Goal: Task Accomplishment & Management: Use online tool/utility

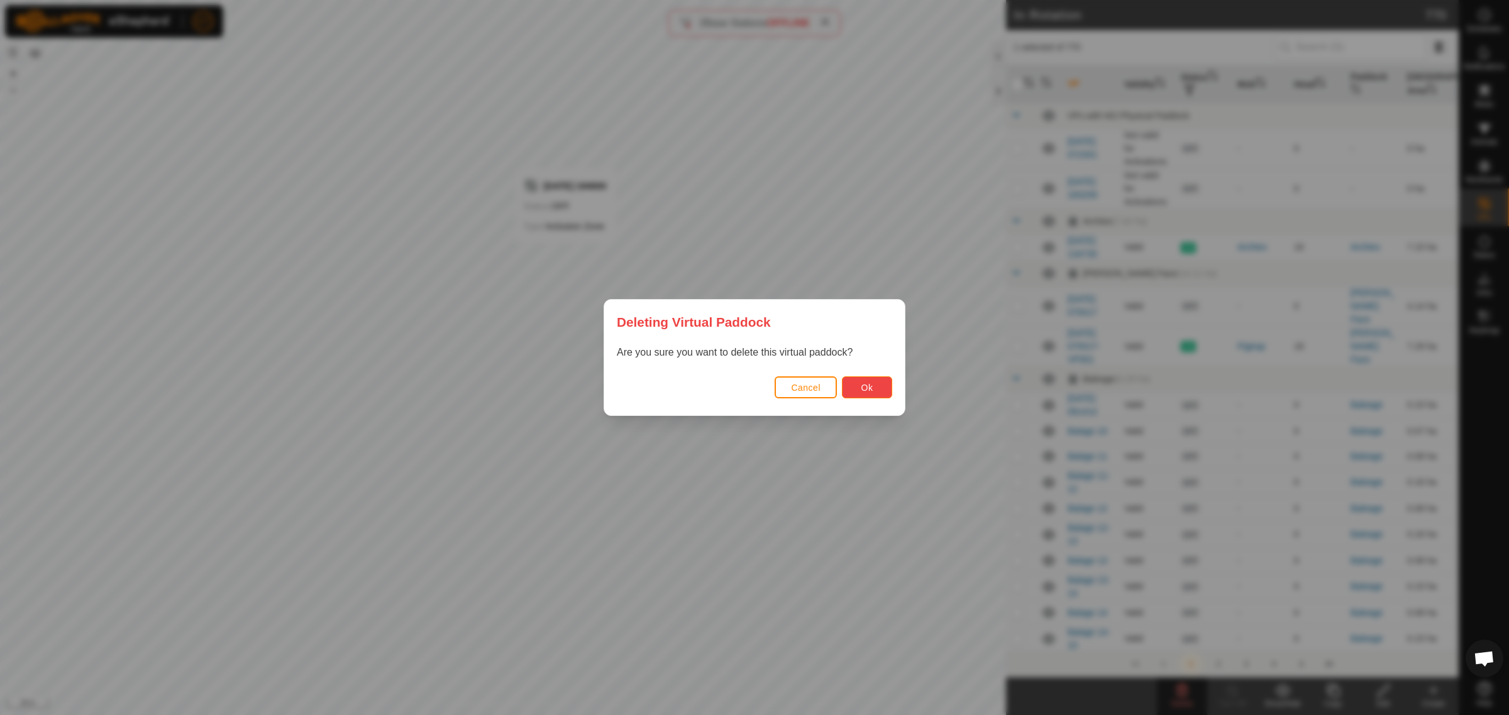
click at [866, 379] on button "Ok" at bounding box center [867, 388] width 50 height 22
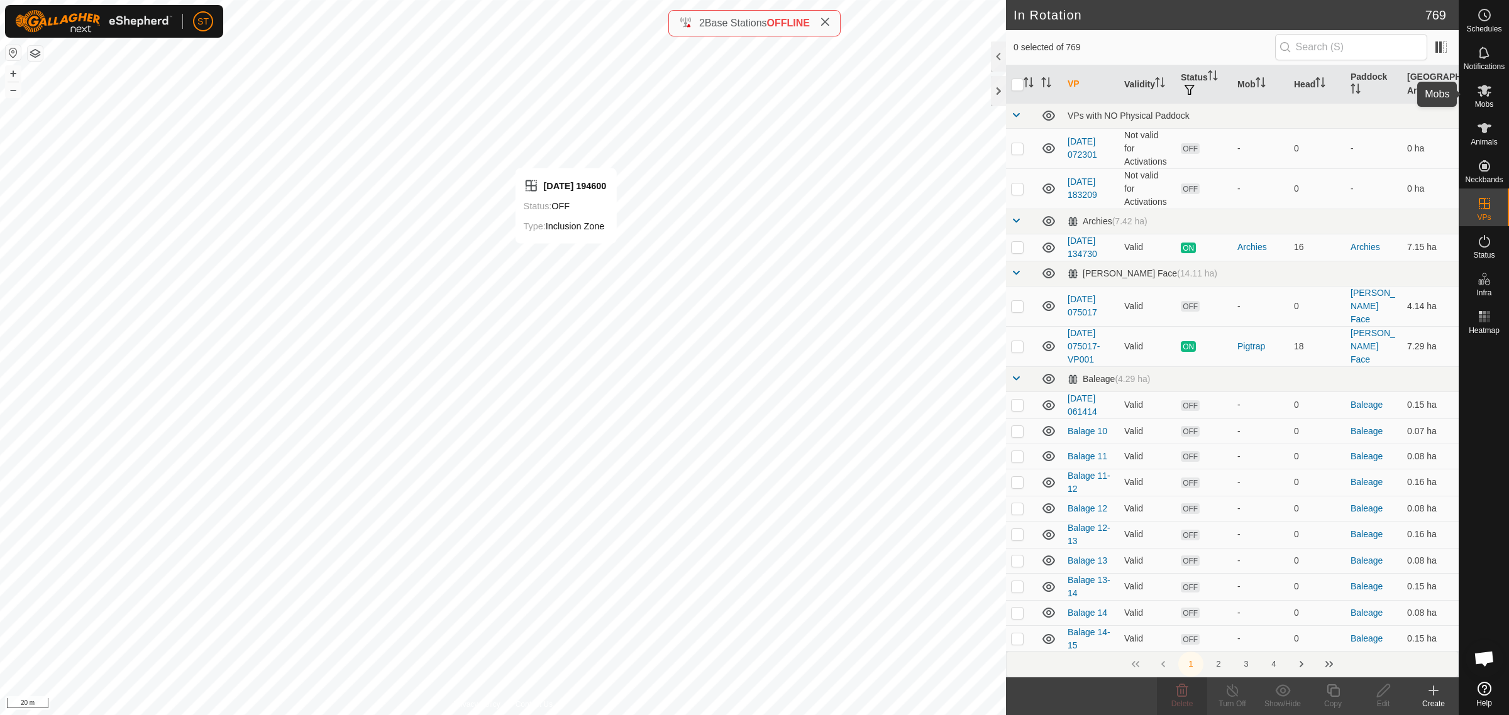
click at [1491, 101] on span "Mobs" at bounding box center [1484, 105] width 18 height 8
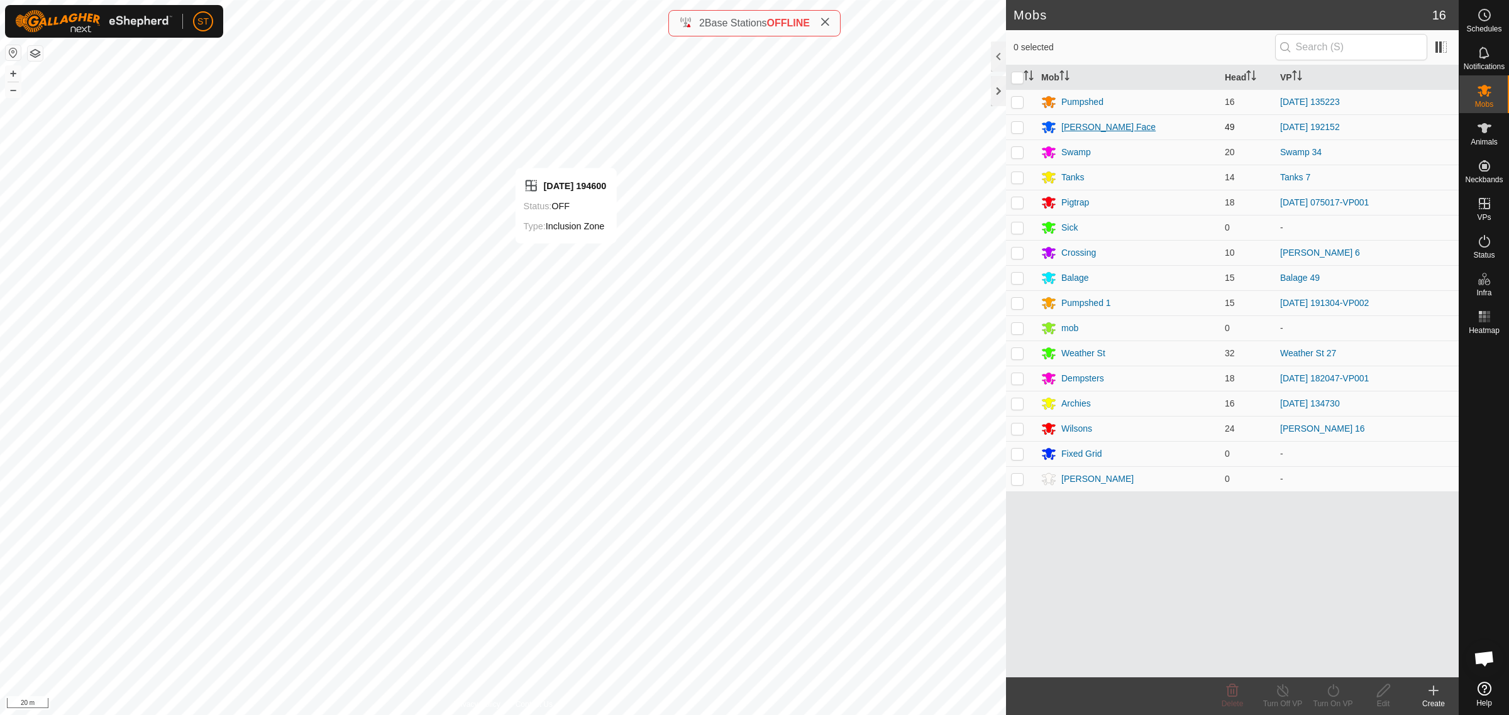
click at [1083, 126] on div "[PERSON_NAME] Face" at bounding box center [1108, 127] width 94 height 13
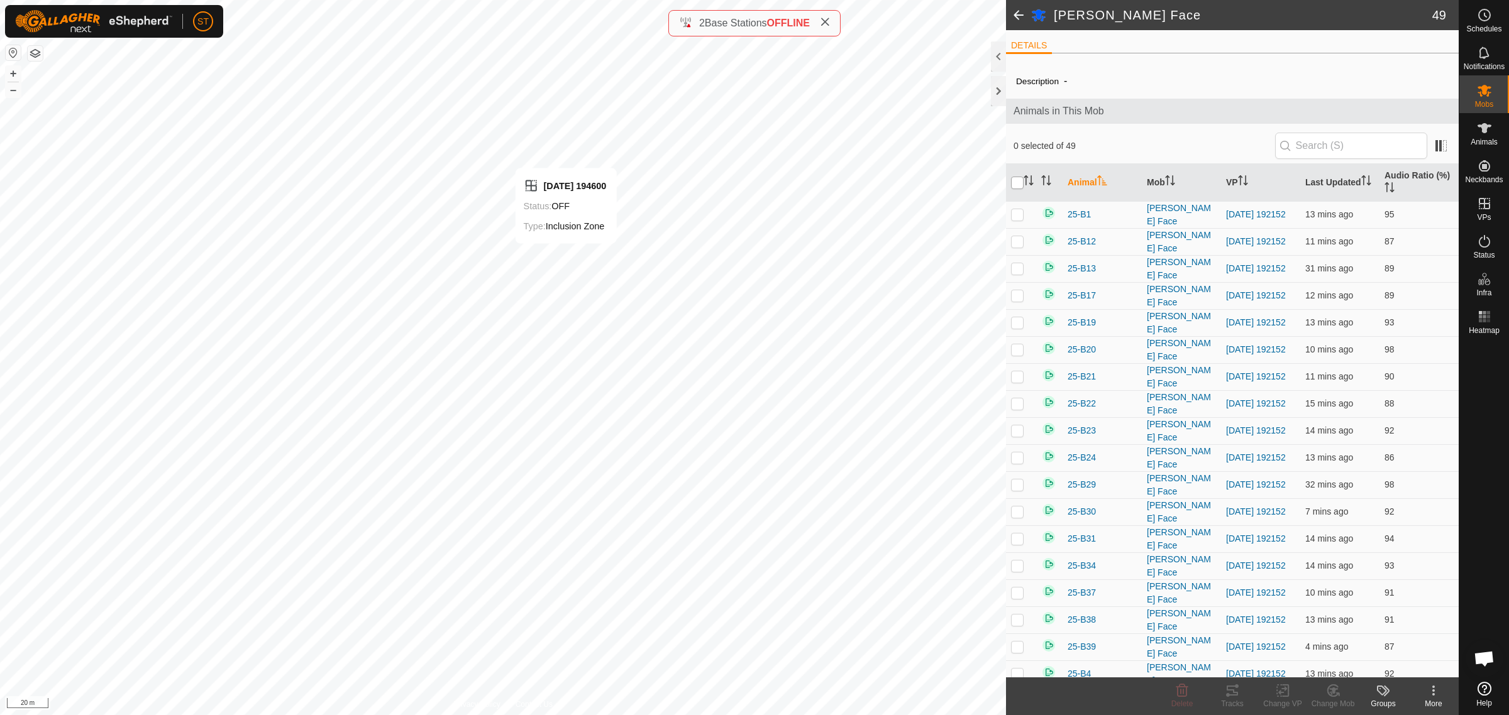
click at [1018, 180] on input "checkbox" at bounding box center [1017, 183] width 13 height 13
checkbox input "true"
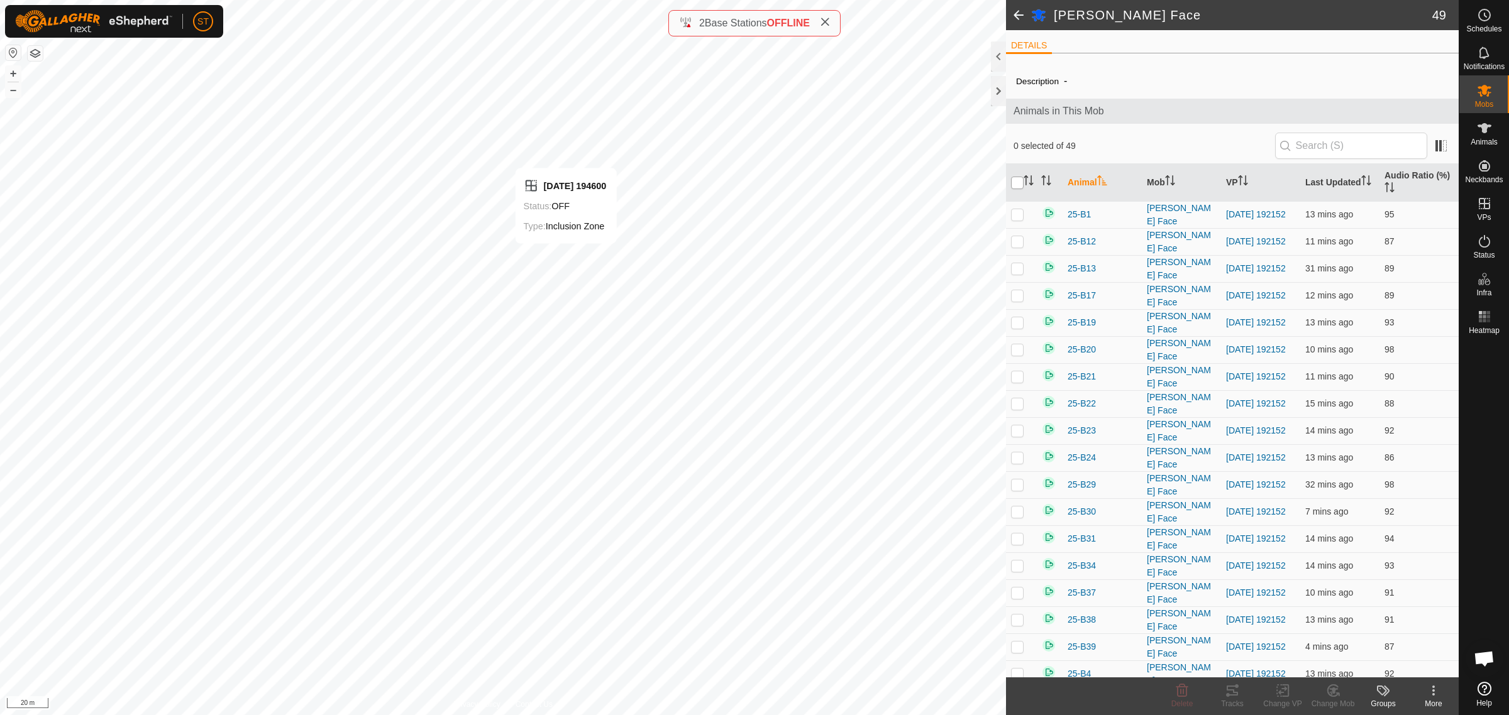
checkbox input "true"
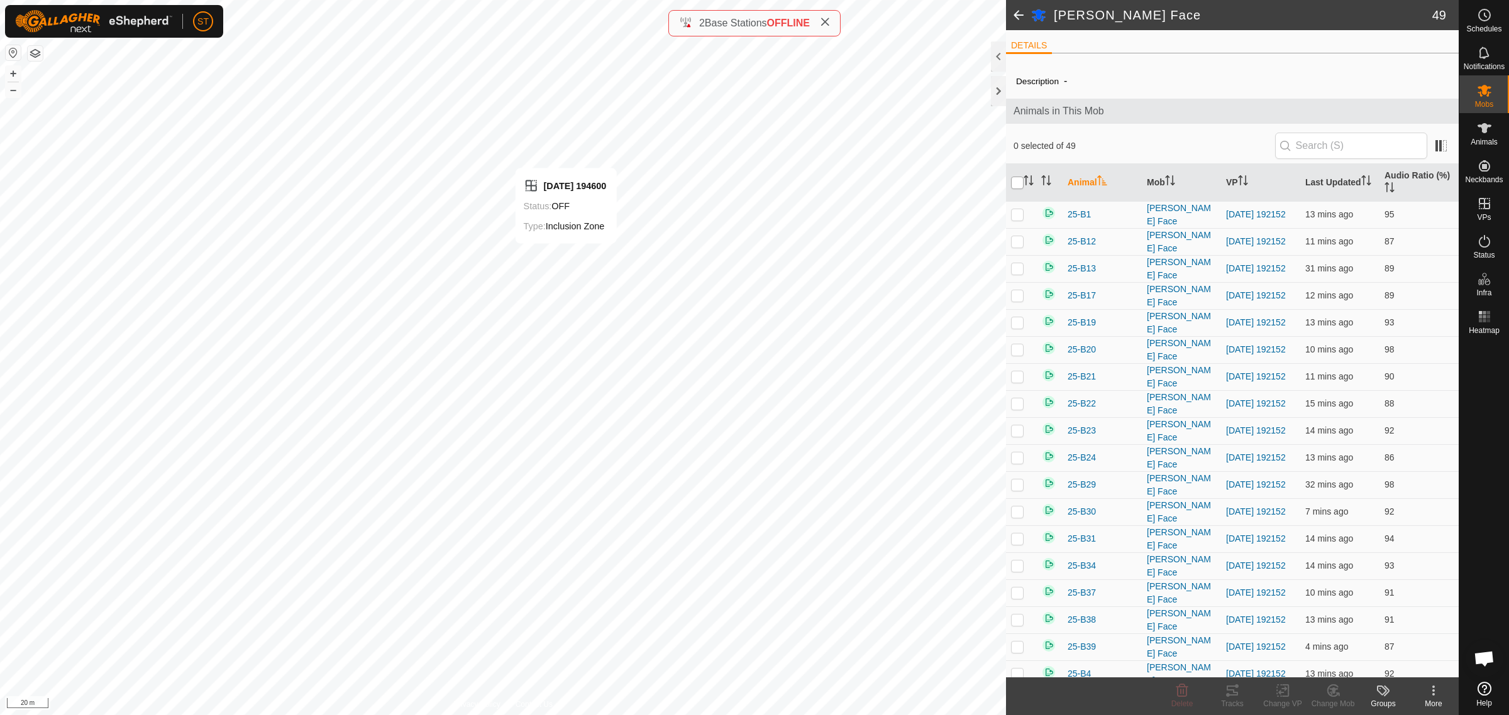
checkbox input "true"
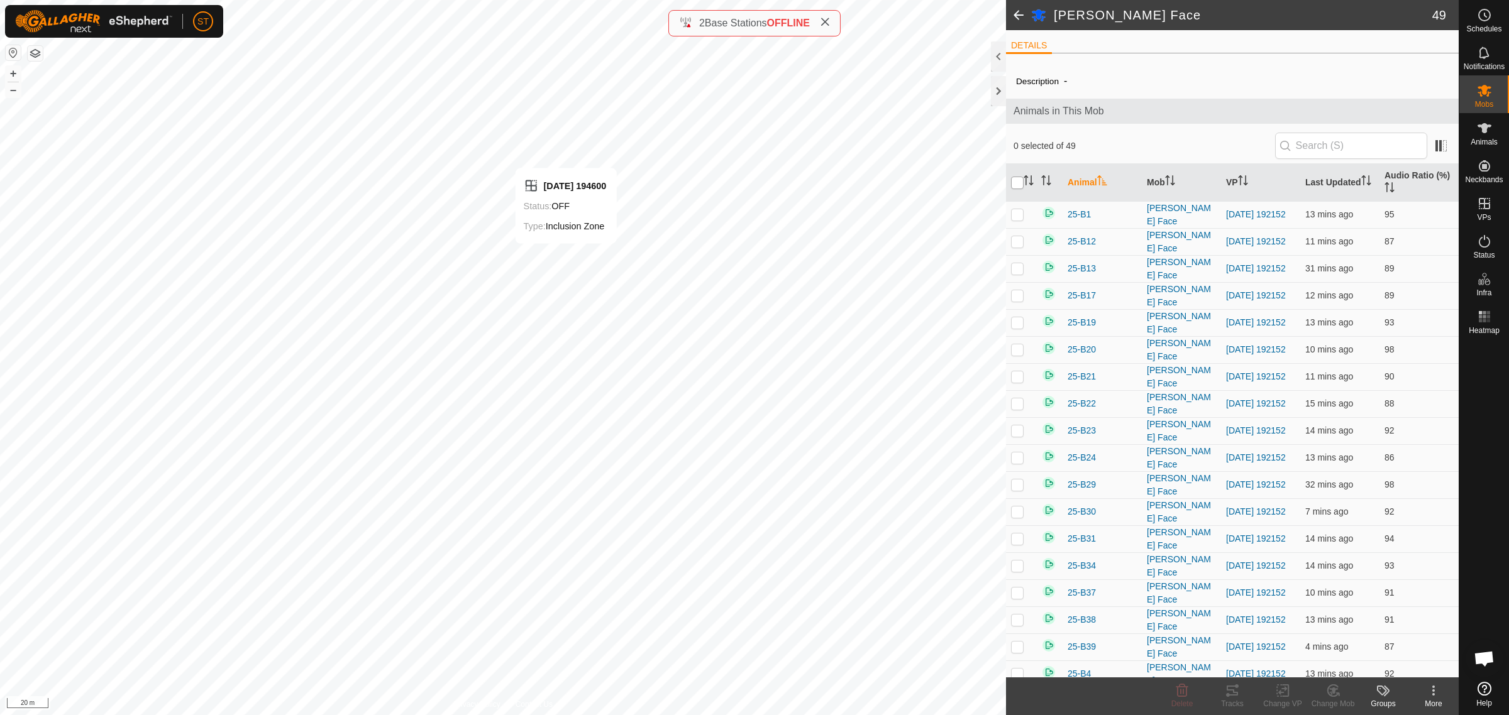
checkbox input "true"
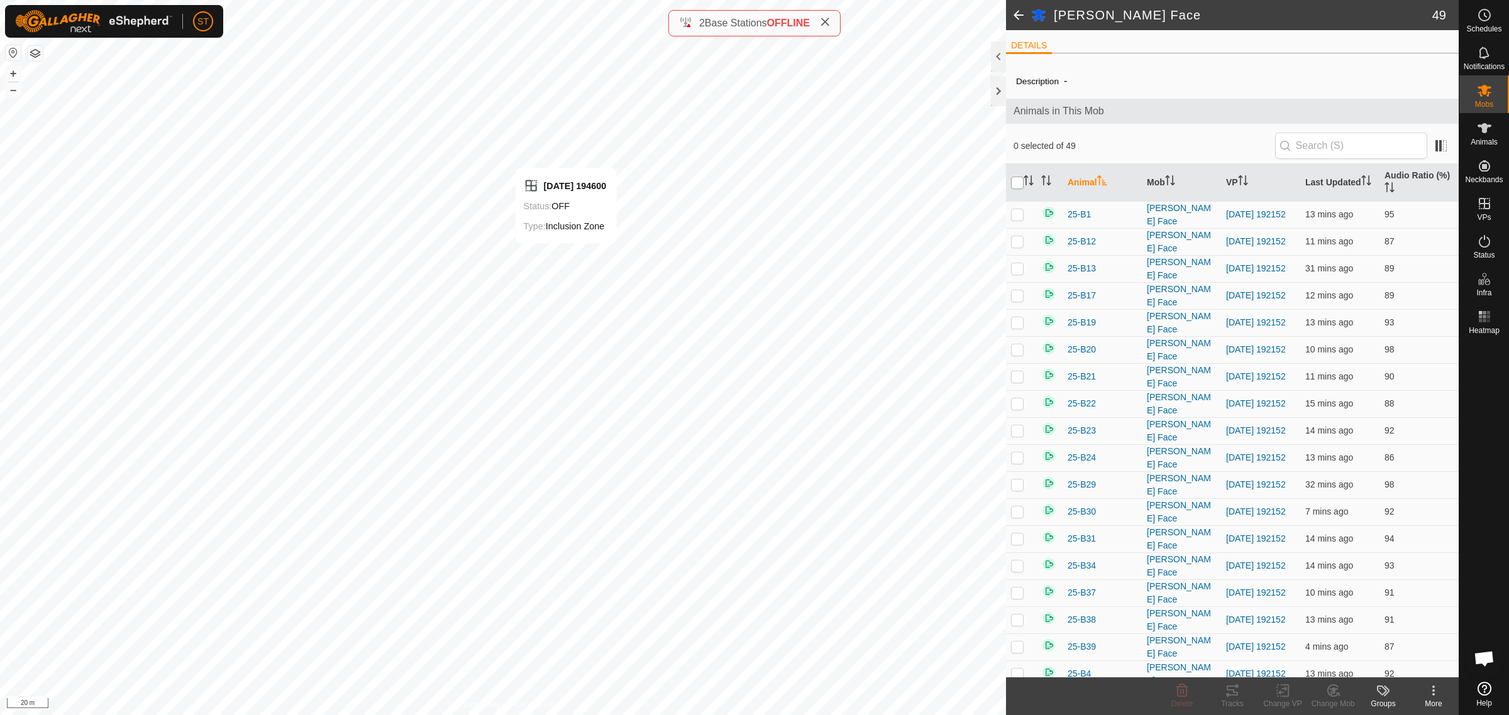
checkbox input "true"
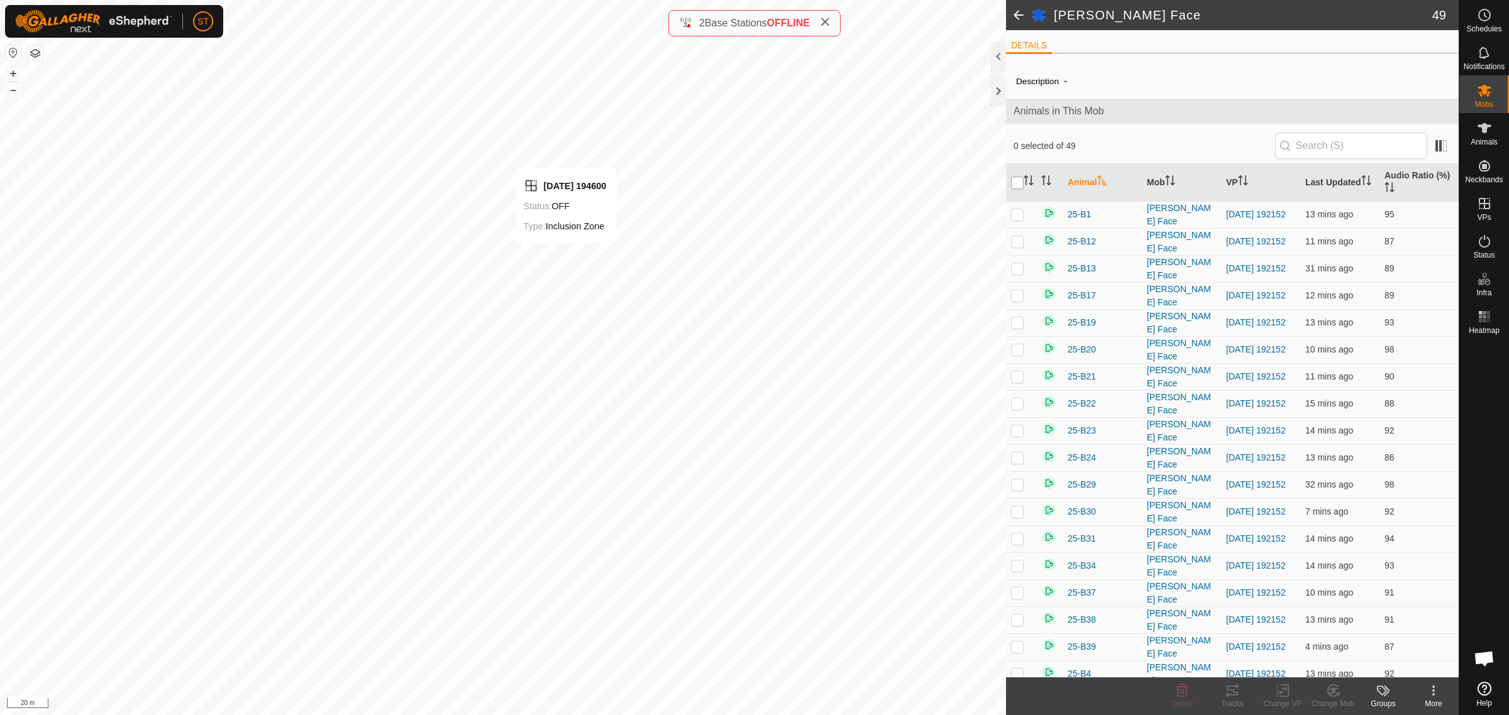
checkbox input "true"
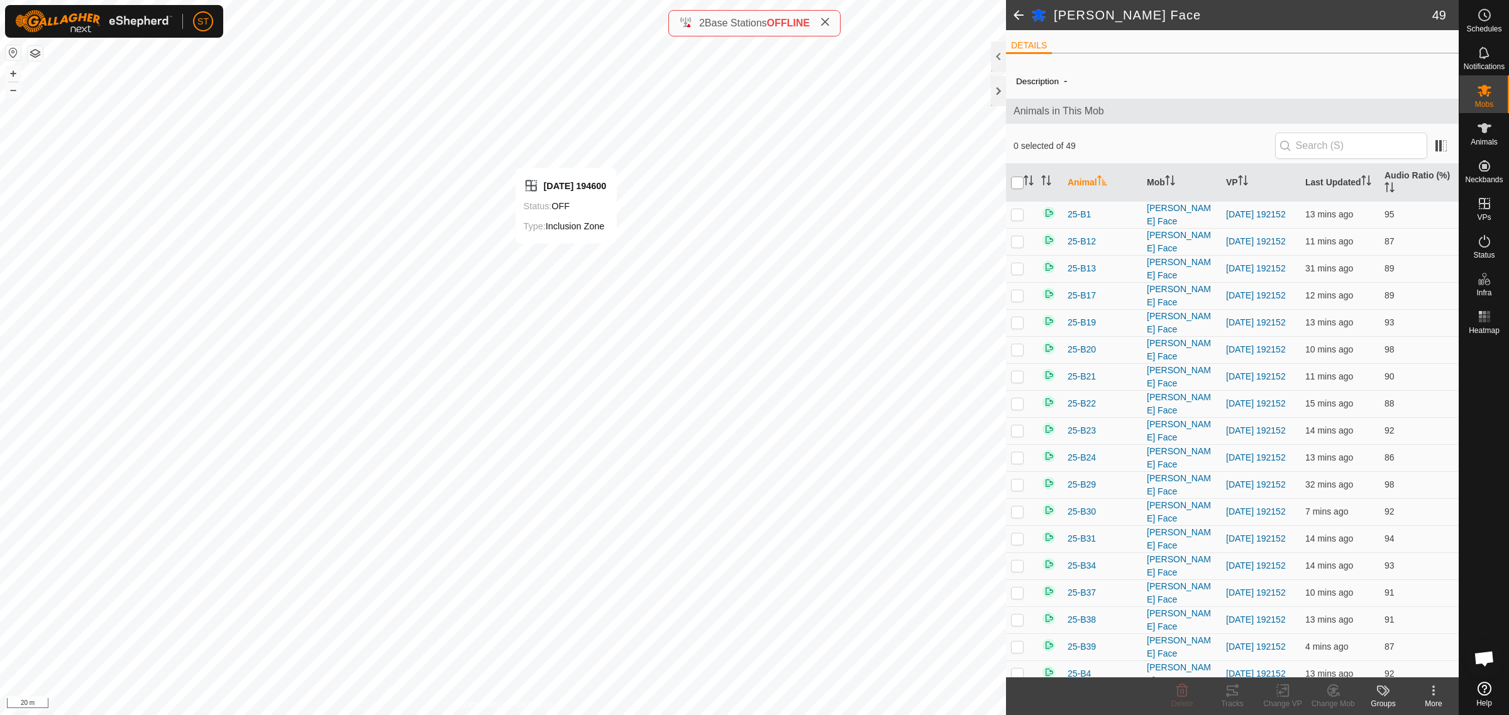
checkbox input "true"
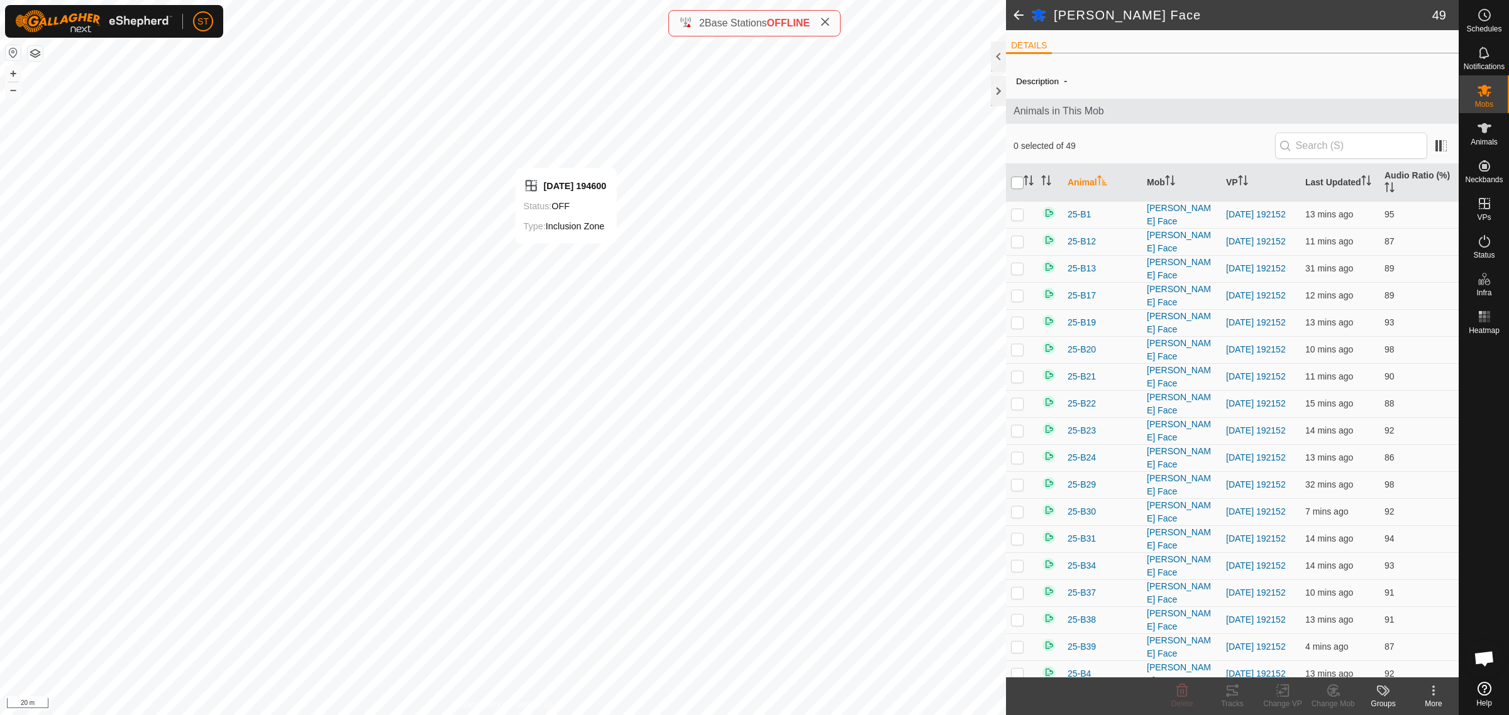
checkbox input "true"
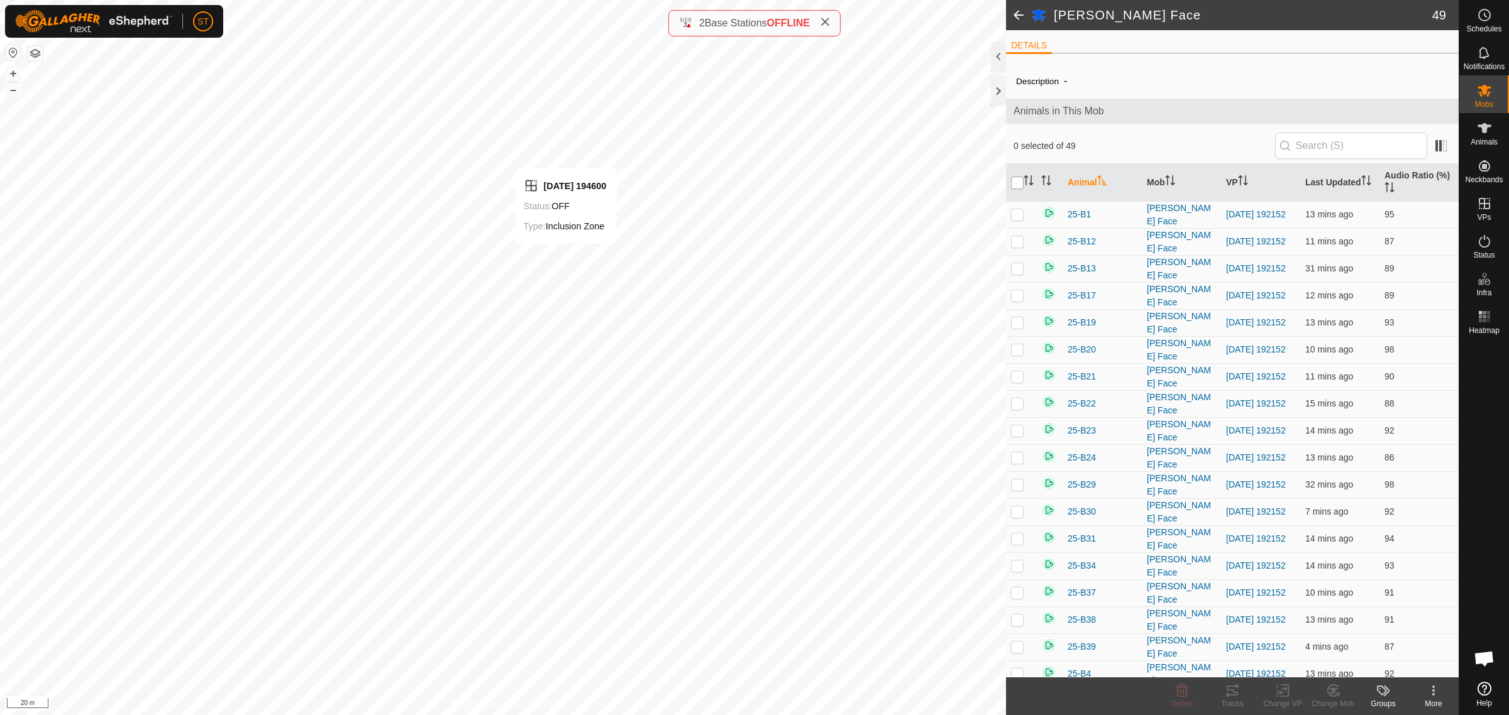
checkbox input "true"
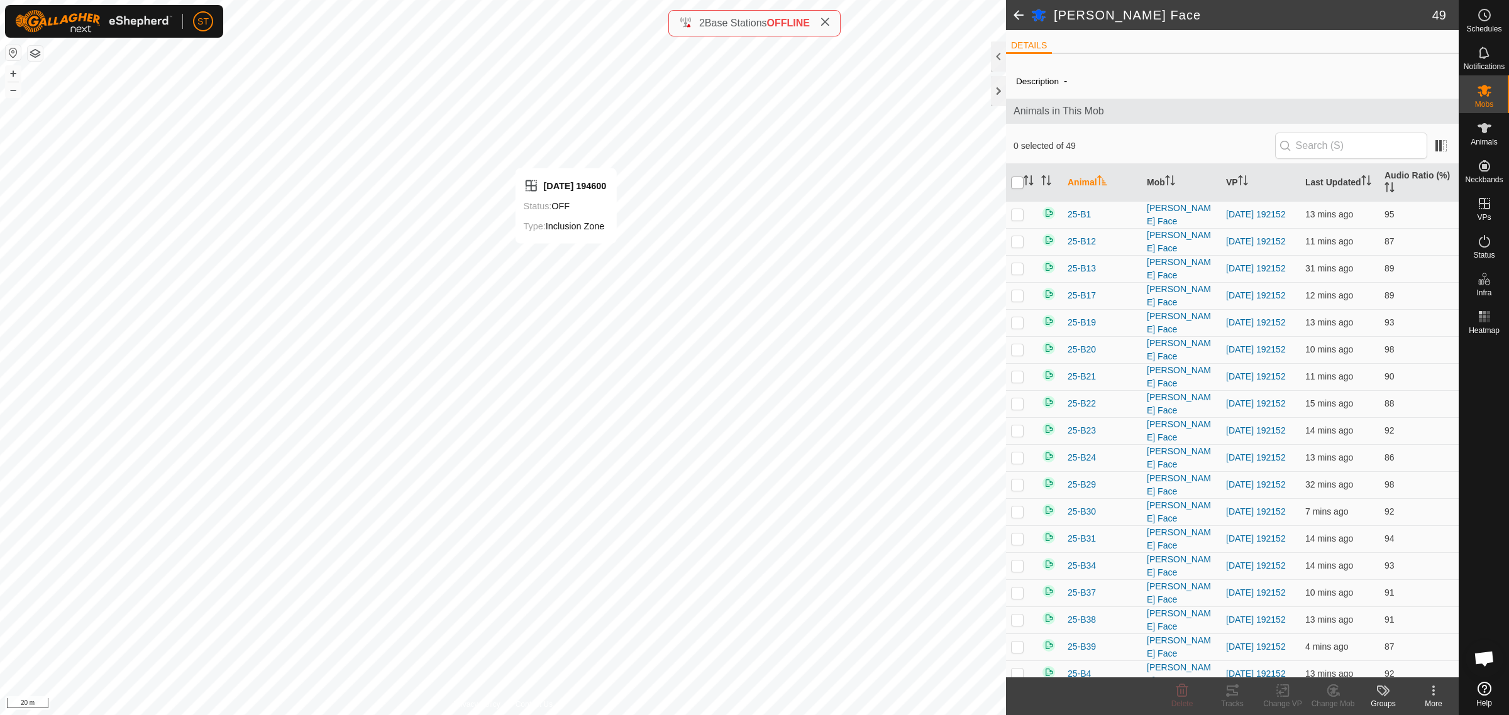
checkbox input "true"
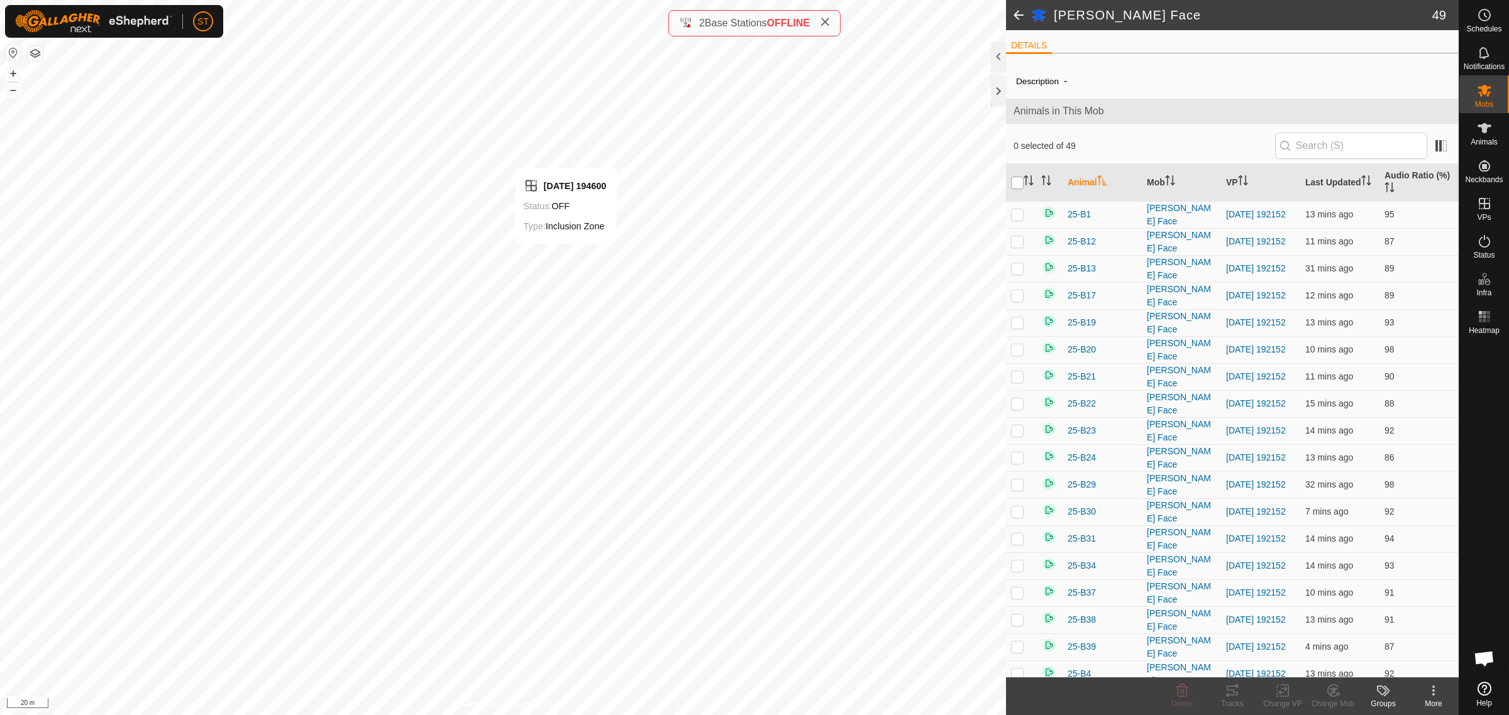
checkbox input "true"
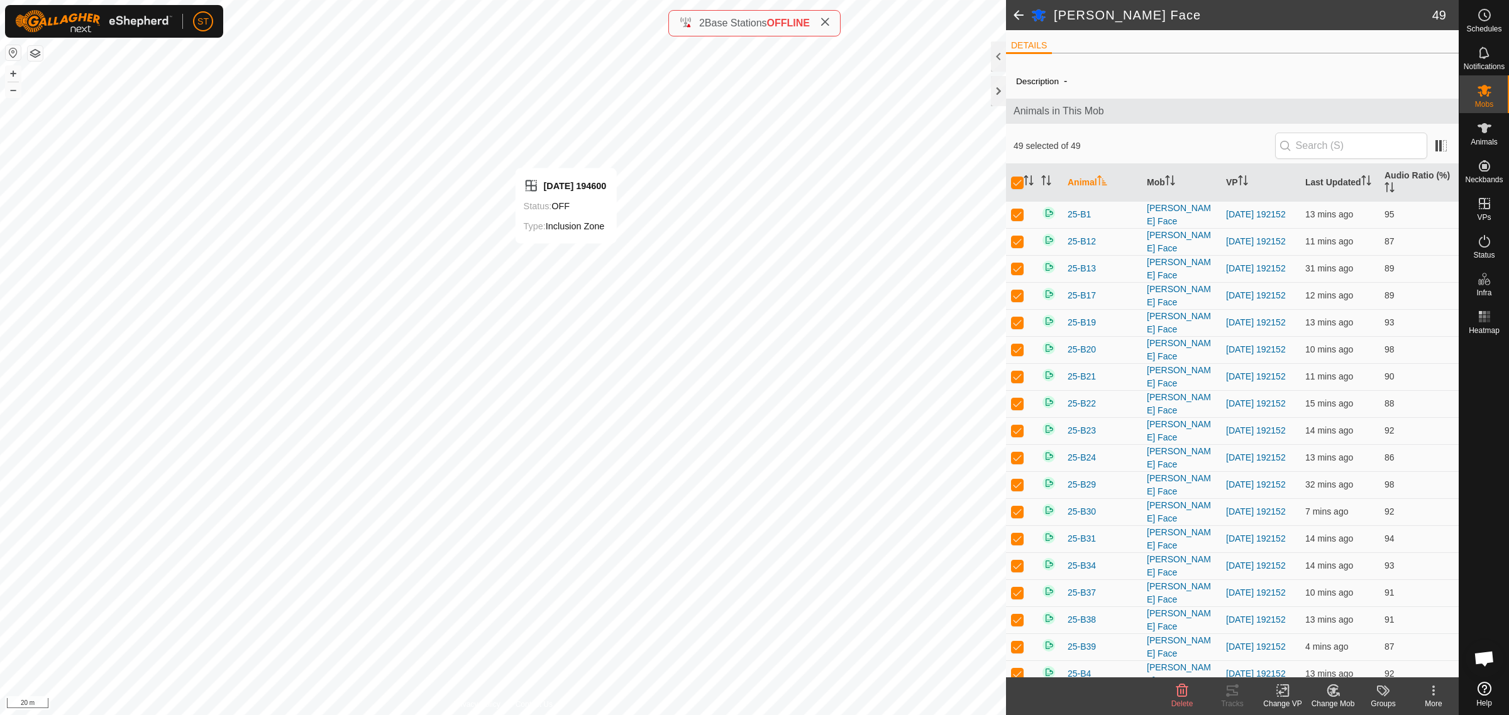
click at [1277, 701] on div "Change VP" at bounding box center [1282, 703] width 50 height 11
click at [1312, 639] on link "Choose VP..." at bounding box center [1320, 637] width 124 height 25
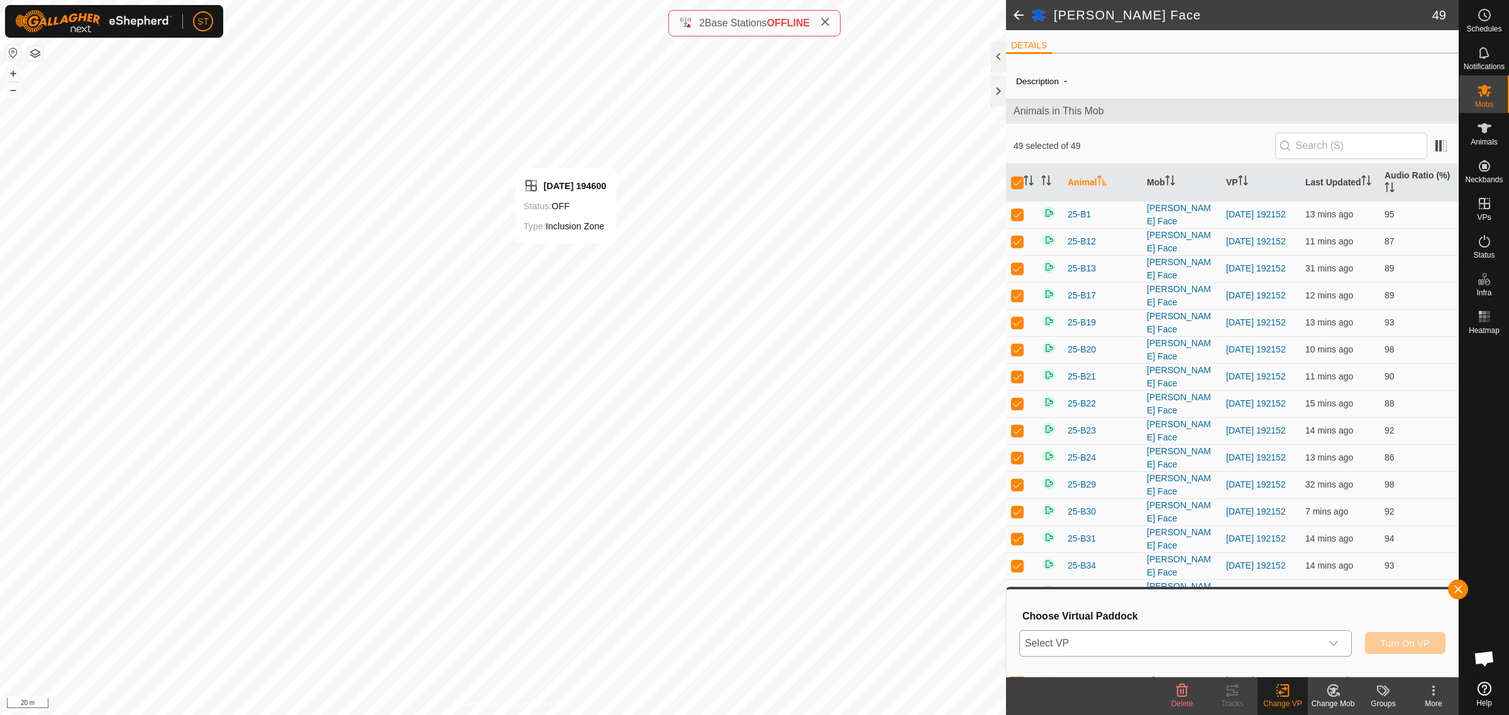
click at [1338, 646] on div "dropdown trigger" at bounding box center [1333, 643] width 25 height 25
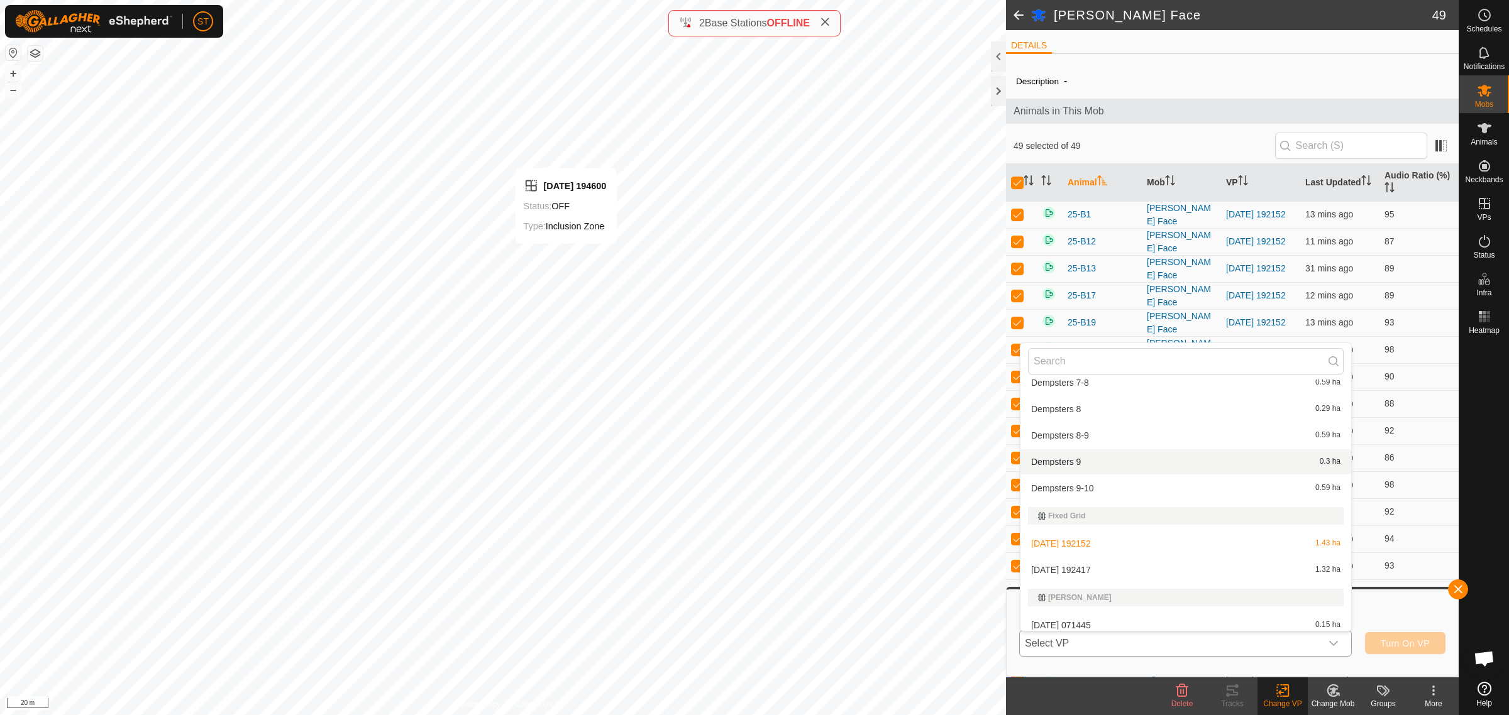
scroll to position [6366, 0]
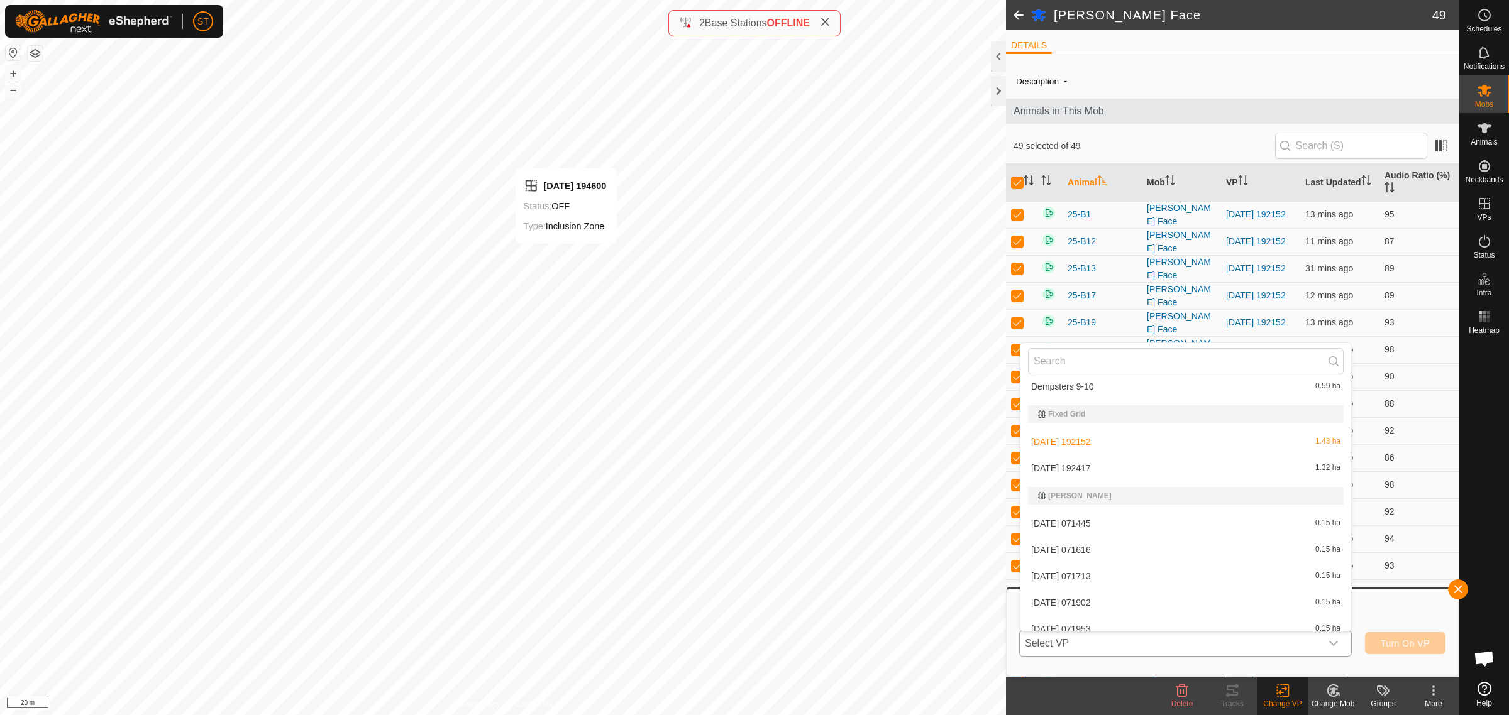
click at [1076, 466] on li "[DATE] 192417 1.32 ha" at bounding box center [1185, 468] width 331 height 25
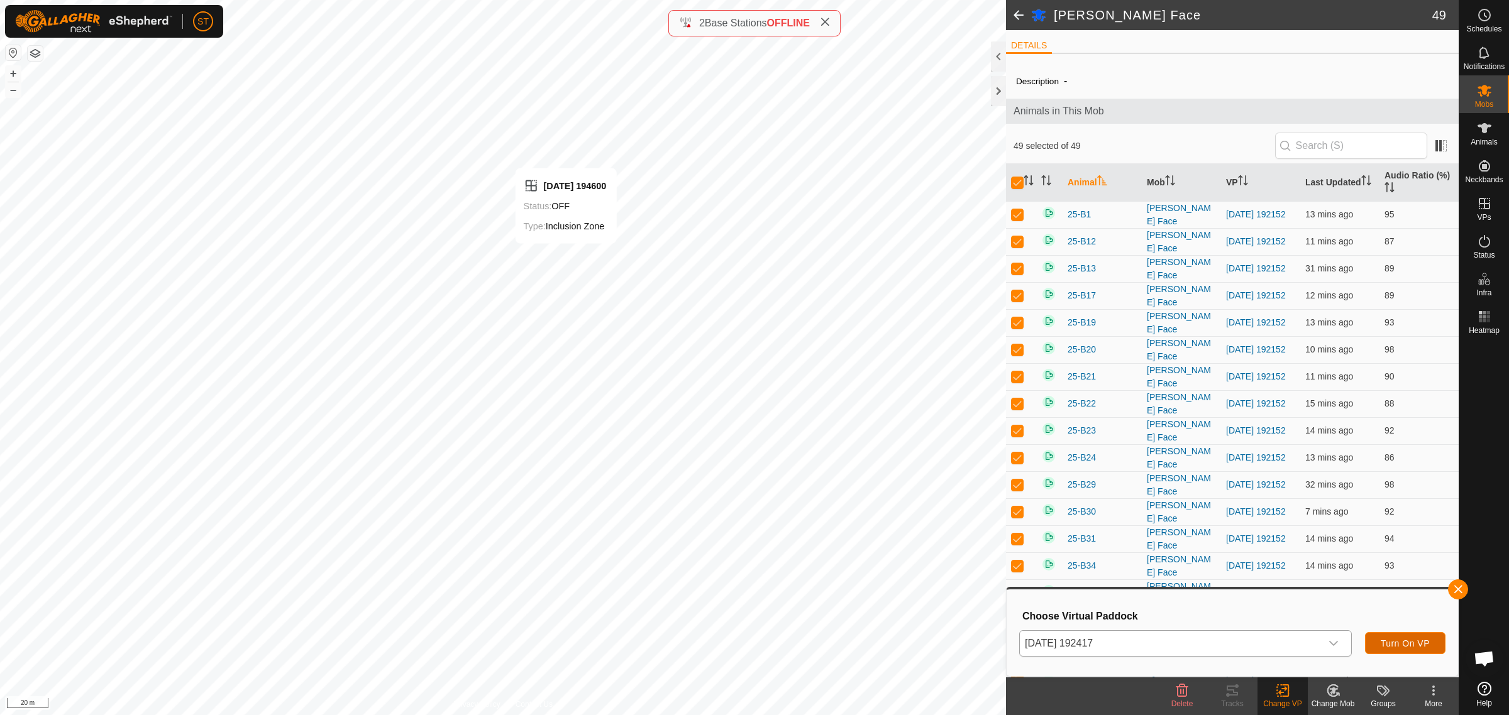
click at [1427, 643] on span "Turn On VP" at bounding box center [1405, 644] width 49 height 10
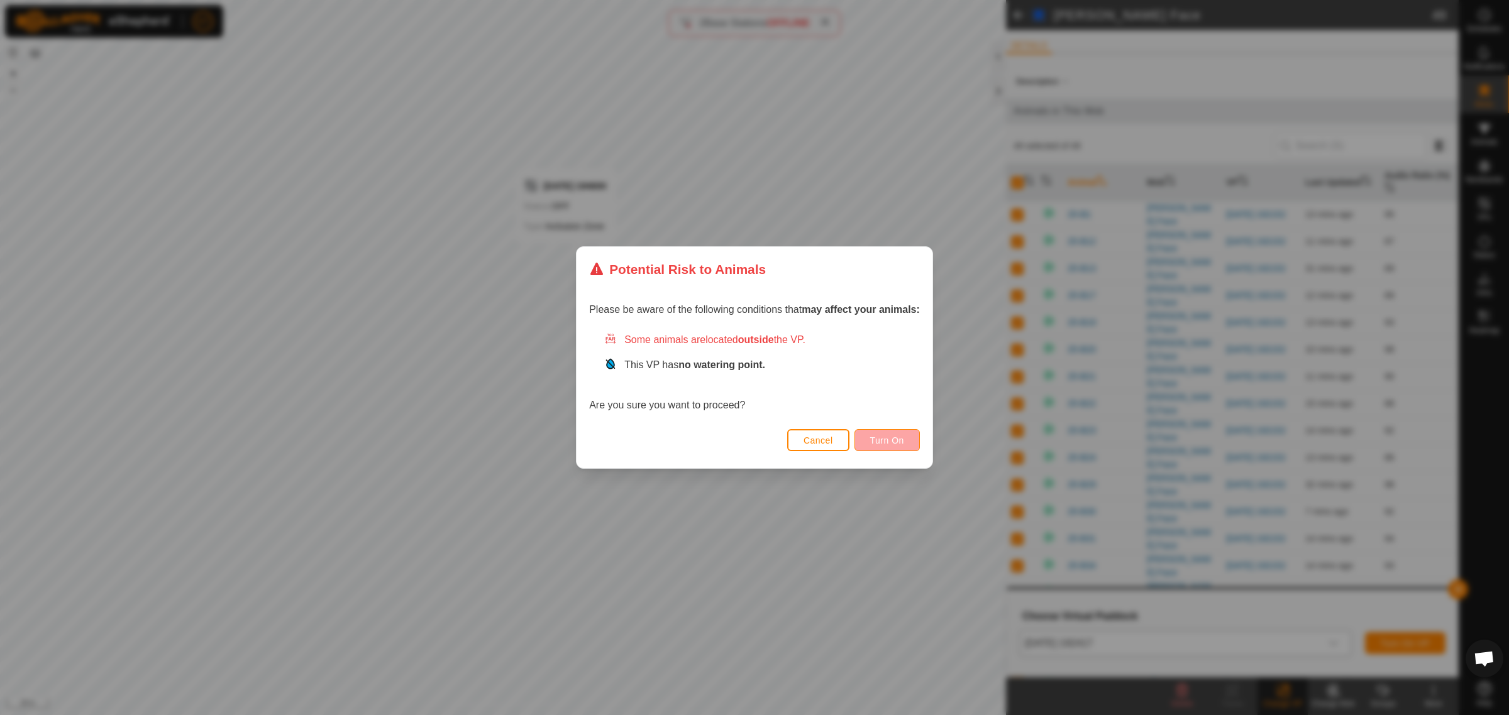
click at [891, 442] on span "Turn On" at bounding box center [887, 441] width 34 height 10
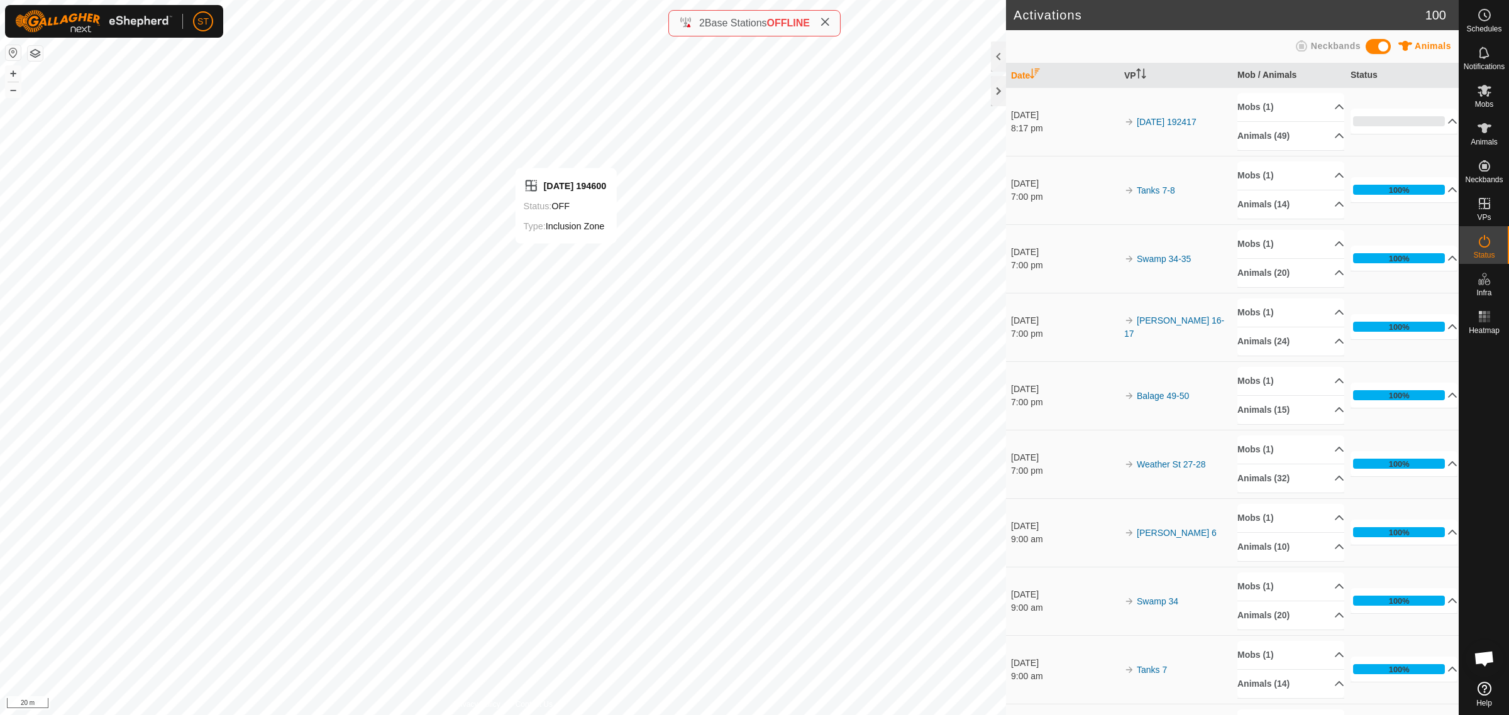
click at [828, 23] on icon at bounding box center [825, 22] width 10 height 10
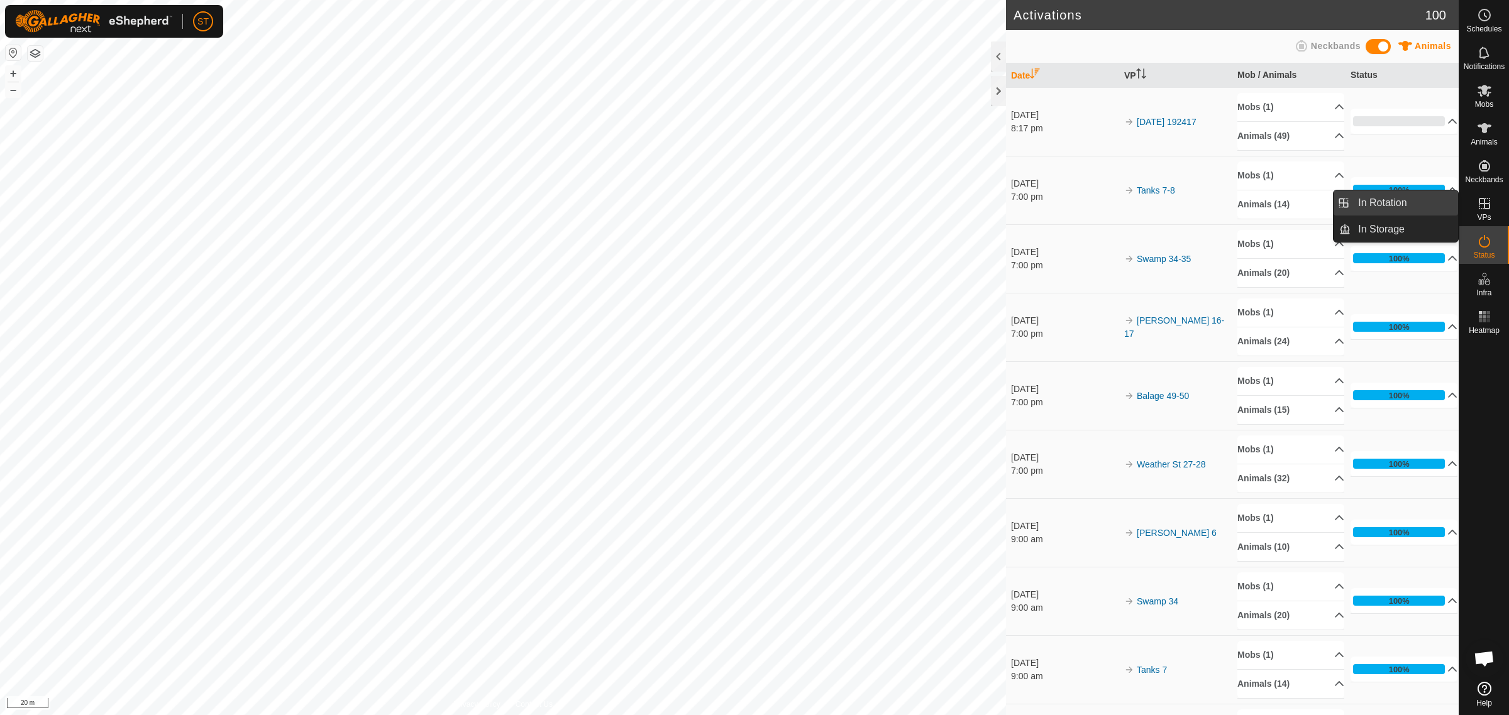
drag, startPoint x: 1438, startPoint y: 209, endPoint x: 1379, endPoint y: 206, distance: 59.8
click at [1379, 206] on link "In Rotation" at bounding box center [1404, 202] width 108 height 25
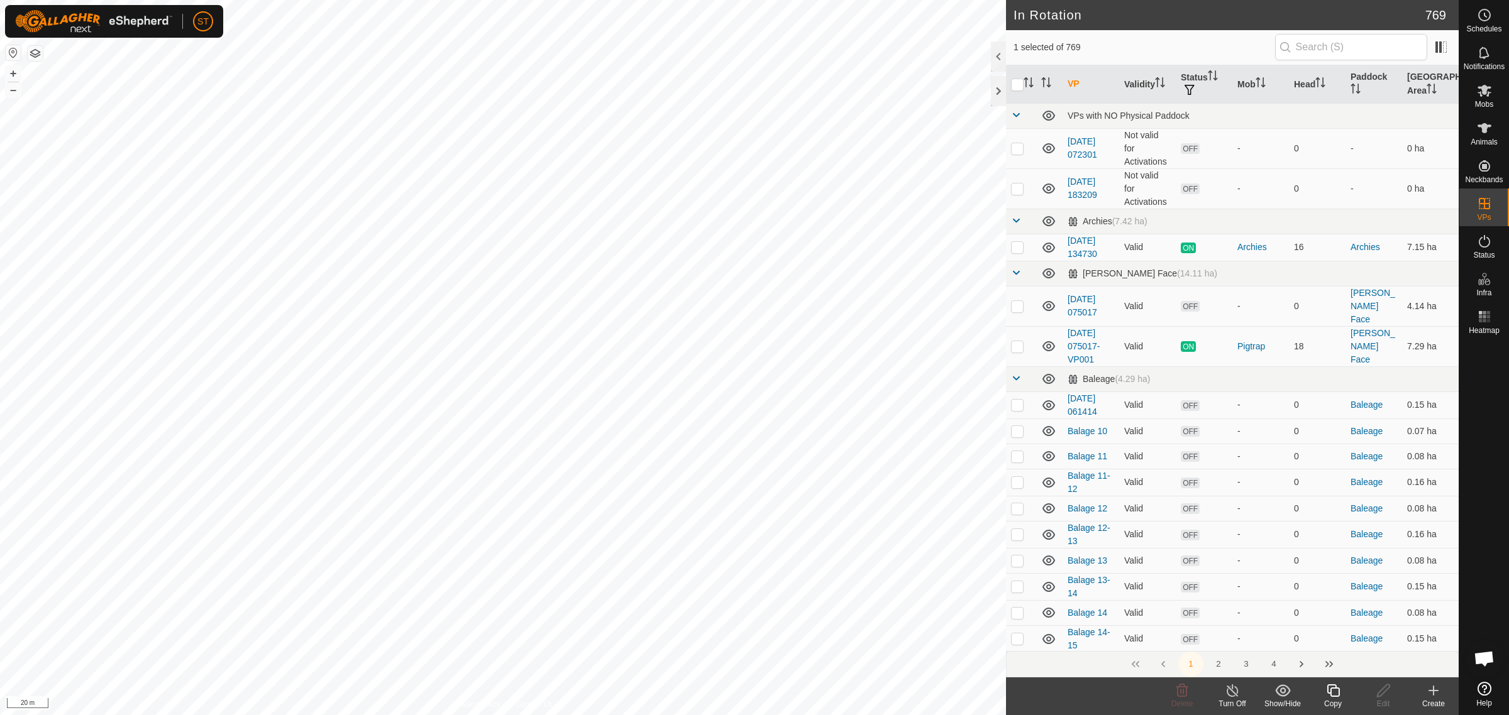
click at [1431, 696] on icon at bounding box center [1433, 690] width 15 height 15
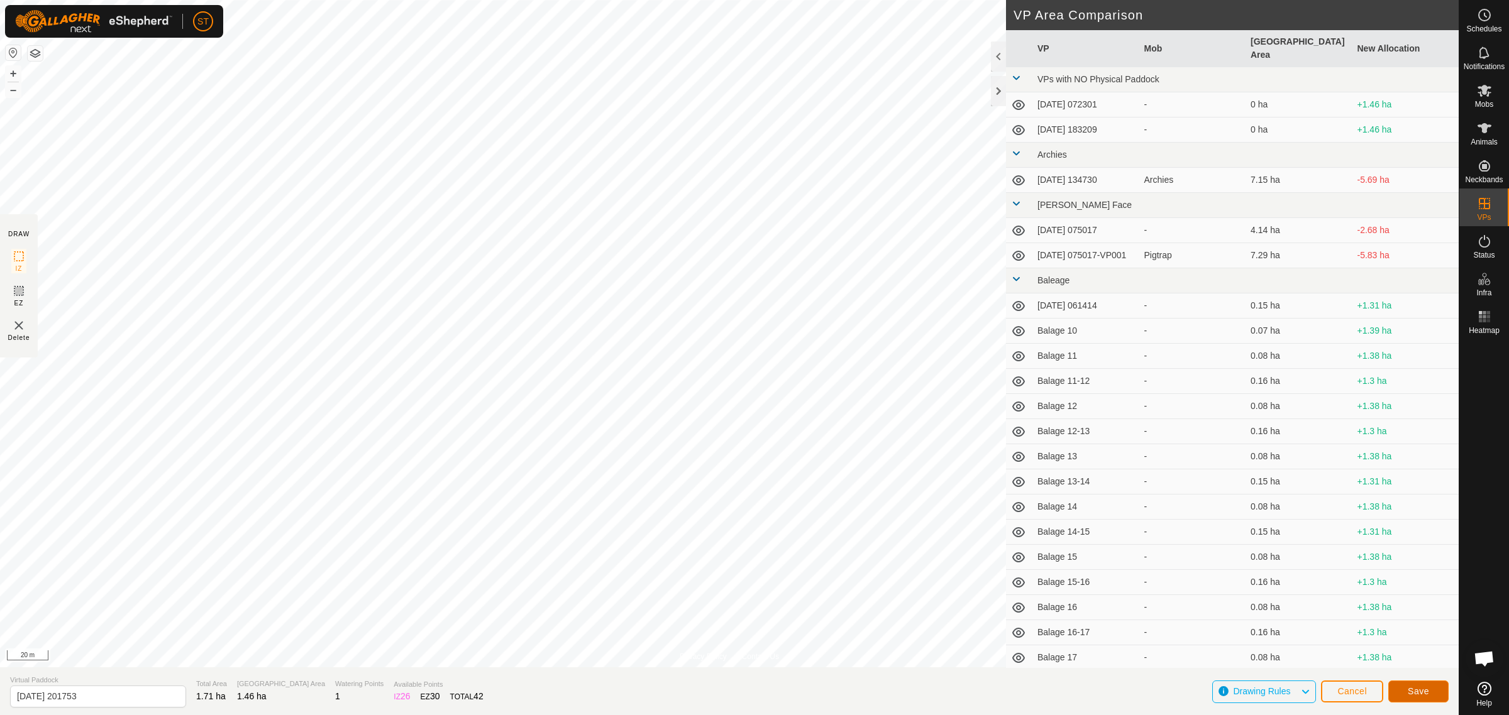
click at [1413, 690] on span "Save" at bounding box center [1418, 692] width 21 height 10
